Goal: Complete application form

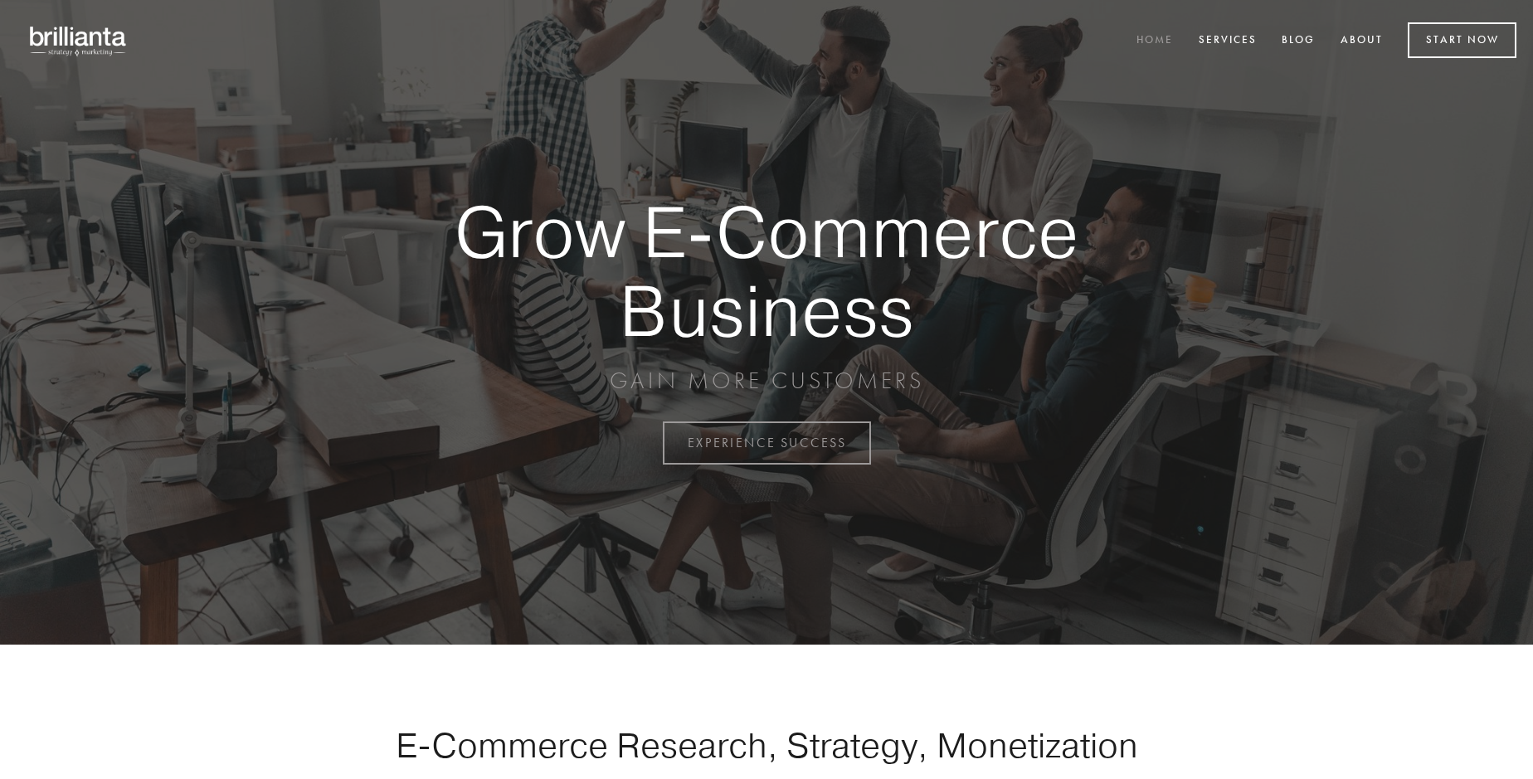
scroll to position [4349, 0]
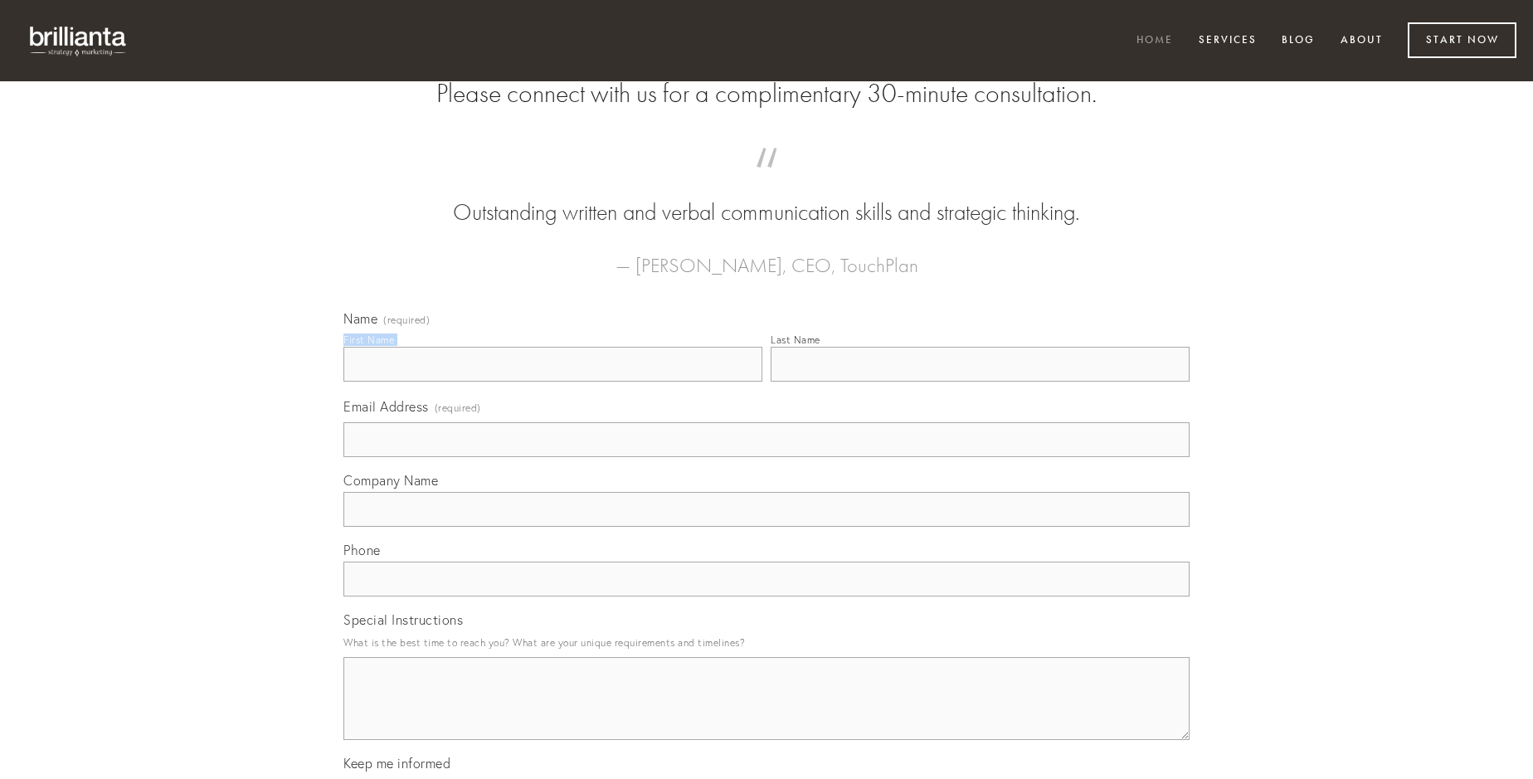
type input "[PERSON_NAME]"
click at [980, 382] on input "Last Name" at bounding box center [980, 364] width 419 height 35
type input "[PERSON_NAME]"
click at [767, 457] on input "Email Address (required)" at bounding box center [766, 439] width 846 height 35
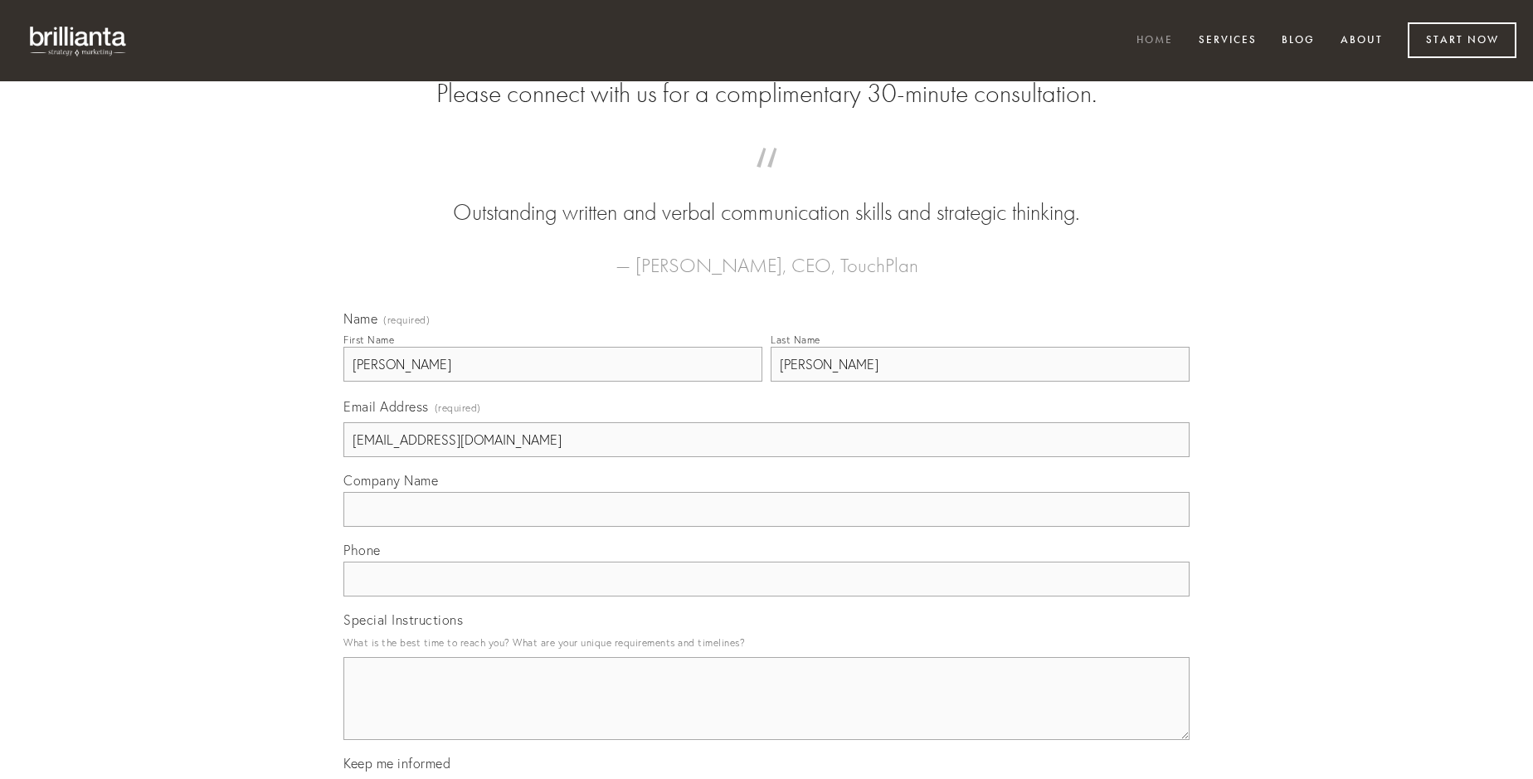
type input "[EMAIL_ADDRESS][DOMAIN_NAME]"
click at [767, 527] on input "Company Name" at bounding box center [766, 509] width 846 height 35
type input "veritatis"
click at [767, 596] on input "text" at bounding box center [766, 579] width 846 height 35
click at [767, 713] on textarea "Special Instructions" at bounding box center [766, 698] width 846 height 83
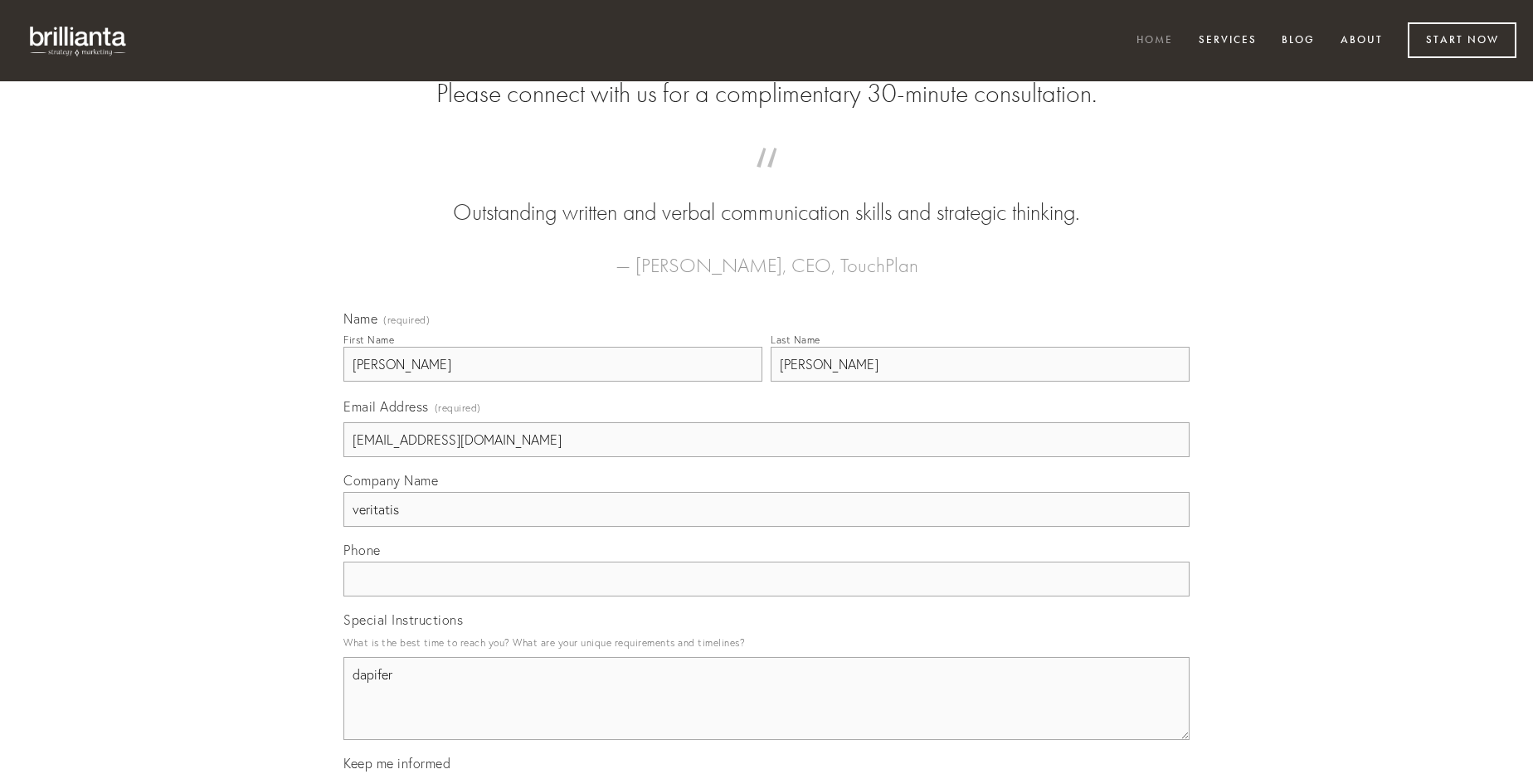
type textarea "dapifer"
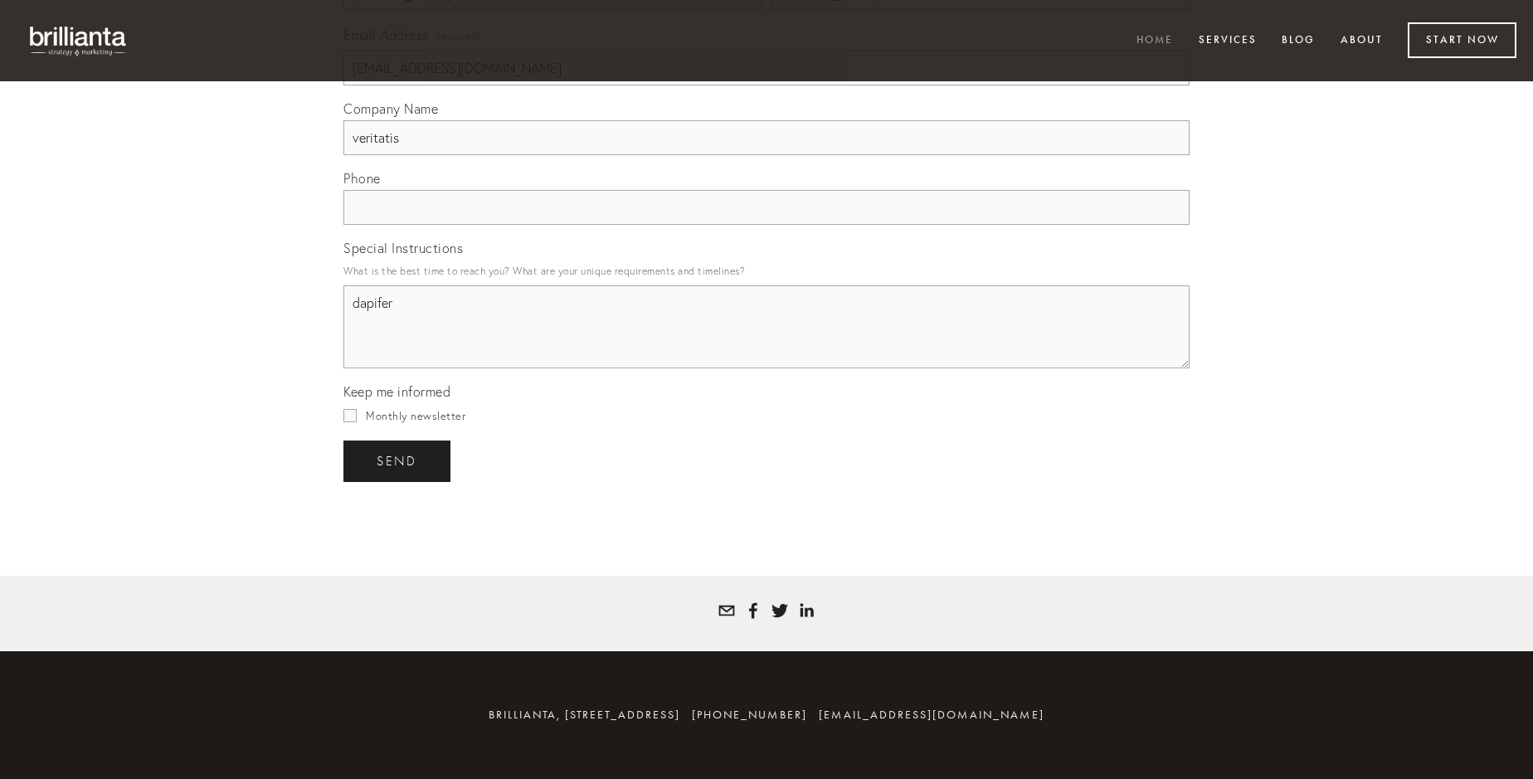
click at [398, 460] on span "send" at bounding box center [397, 461] width 41 height 15
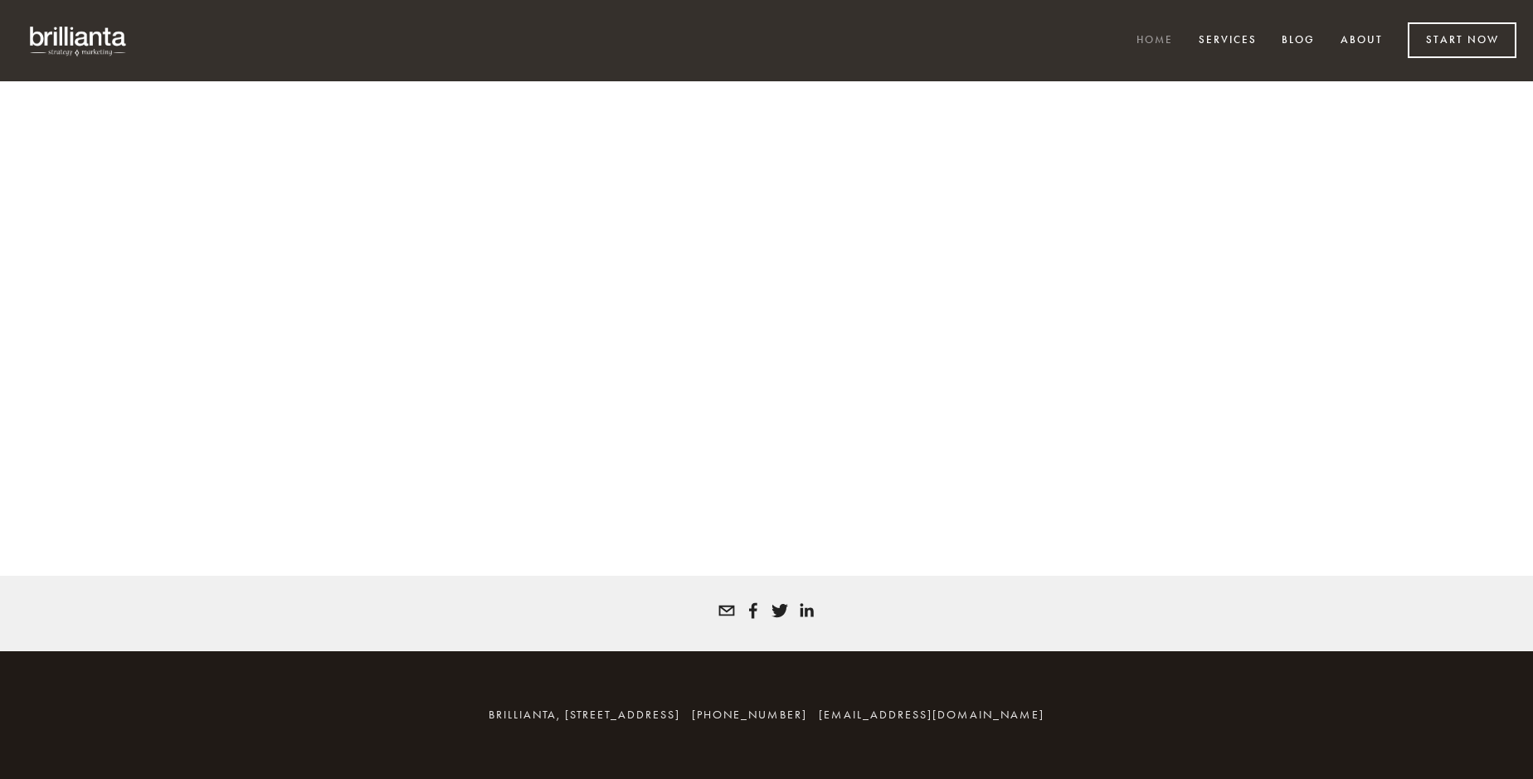
scroll to position [4326, 0]
